Goal: Navigation & Orientation: Go to known website

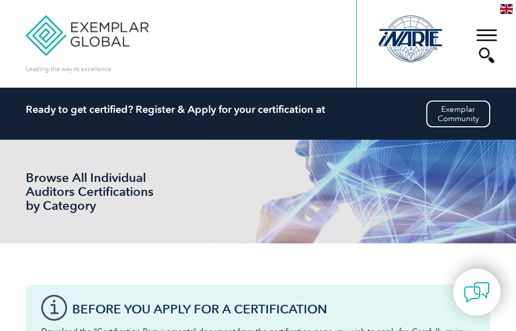
click at [47, 45] on img at bounding box center [87, 28] width 123 height 56
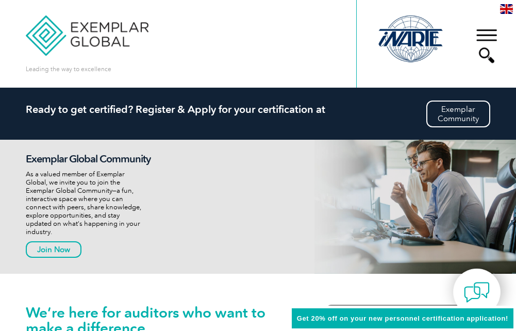
click at [89, 39] on img at bounding box center [87, 28] width 123 height 56
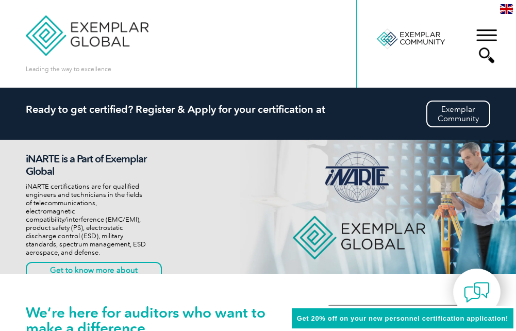
click at [479, 35] on div "▼" at bounding box center [486, 46] width 28 height 52
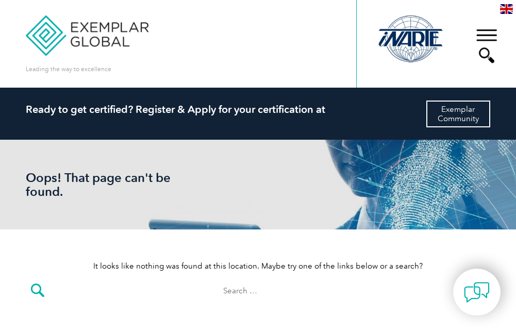
click at [452, 112] on link "Exemplar Community" at bounding box center [458, 113] width 64 height 27
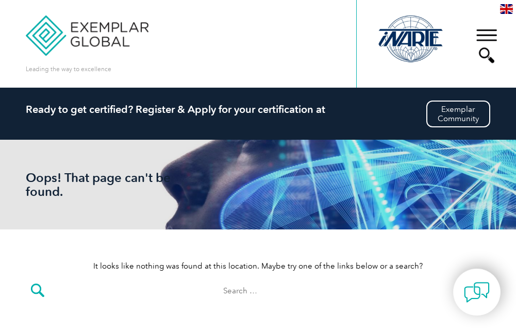
click at [99, 38] on img at bounding box center [87, 28] width 123 height 56
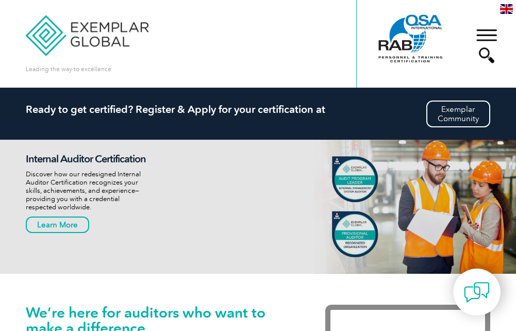
click at [484, 40] on div "▼" at bounding box center [486, 46] width 28 height 52
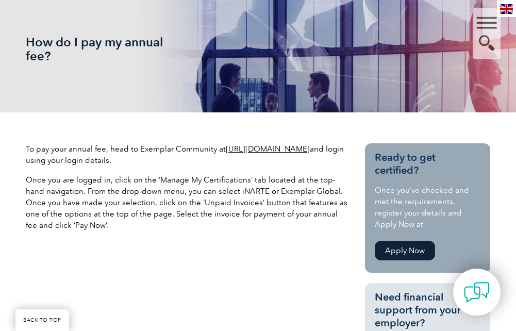
scroll to position [155, 0]
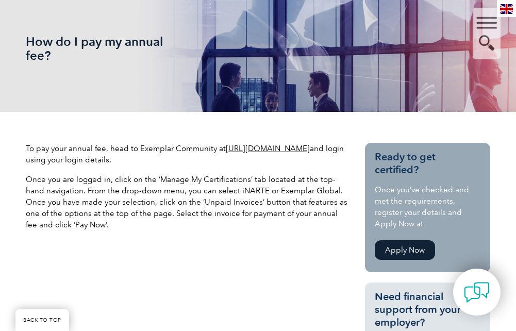
click at [226, 153] on link "[URL][DOMAIN_NAME]" at bounding box center [268, 148] width 84 height 9
